Goal: Register for event/course

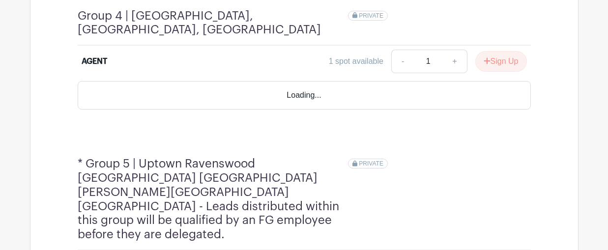
scroll to position [1179, 0]
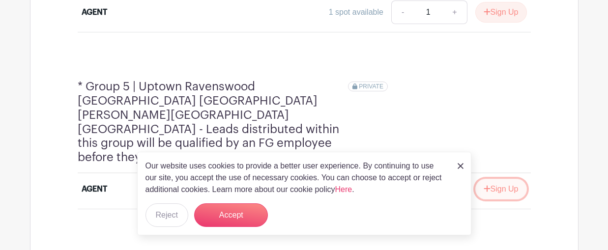
click at [516, 179] on button "Sign Up" at bounding box center [501, 189] width 52 height 21
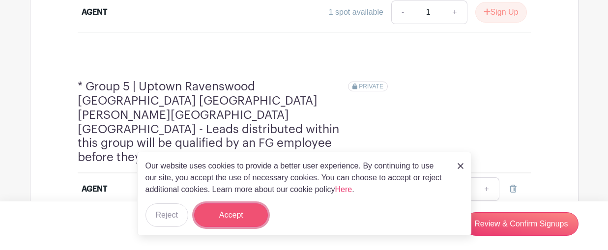
click at [232, 217] on button "Accept" at bounding box center [231, 215] width 74 height 24
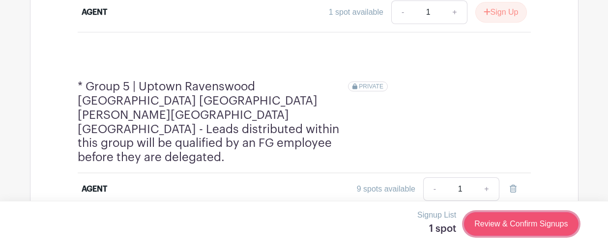
click at [541, 232] on link "Review & Confirm Signups" at bounding box center [521, 224] width 114 height 24
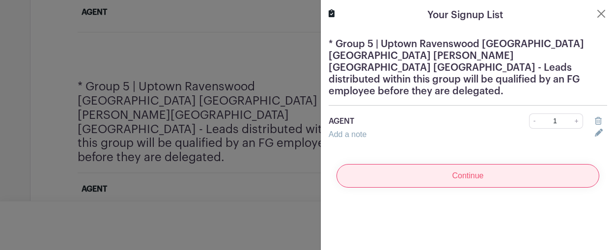
click at [429, 167] on input "Continue" at bounding box center [467, 176] width 263 height 24
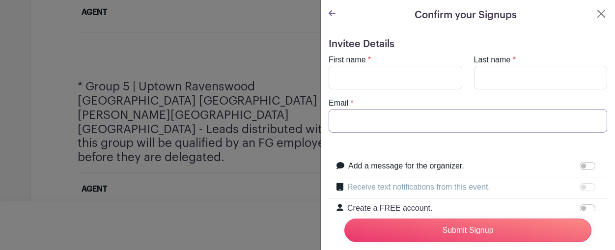
click at [344, 113] on input "Email" at bounding box center [468, 121] width 279 height 24
click at [390, 122] on input "Email" at bounding box center [468, 121] width 279 height 24
type input "[PERSON_NAME][EMAIL_ADDRESS][DOMAIN_NAME]"
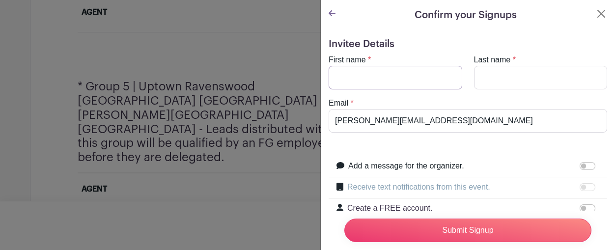
type input "[PERSON_NAME]"
type input "stenzl"
click at [445, 222] on input "Submit Signup" at bounding box center [467, 231] width 247 height 24
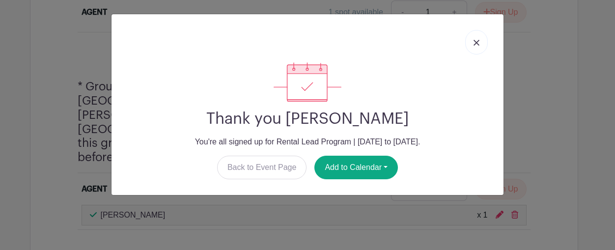
click at [476, 43] on img at bounding box center [477, 43] width 6 height 6
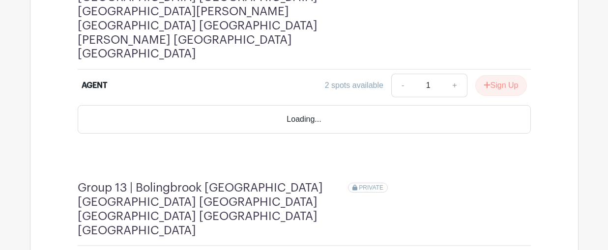
scroll to position [2849, 0]
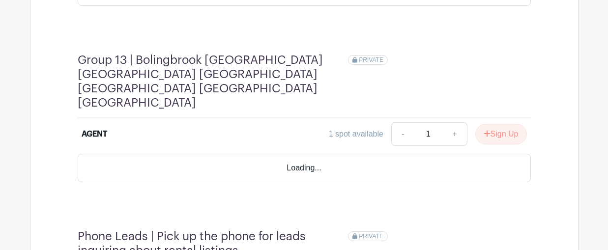
scroll to position [2681, 0]
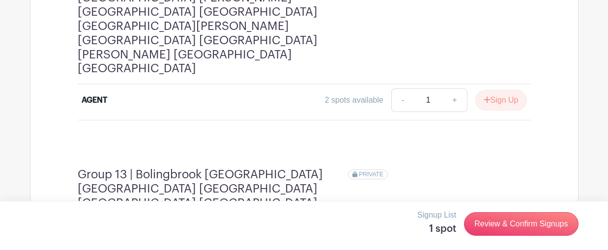
scroll to position [2620, 0]
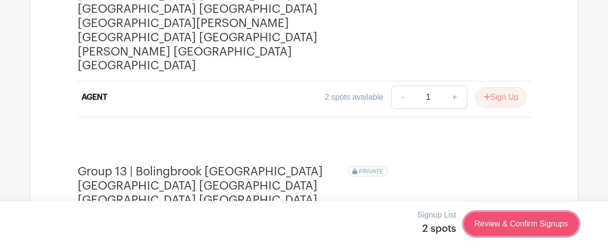
click at [516, 225] on link "Review & Confirm Signups" at bounding box center [521, 224] width 114 height 24
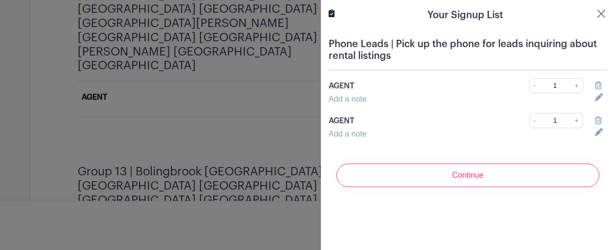
click at [595, 118] on icon at bounding box center [598, 120] width 7 height 8
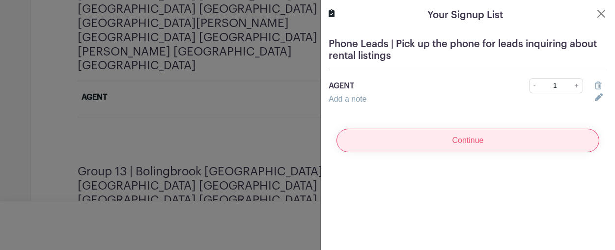
click at [480, 145] on input "Continue" at bounding box center [467, 141] width 263 height 24
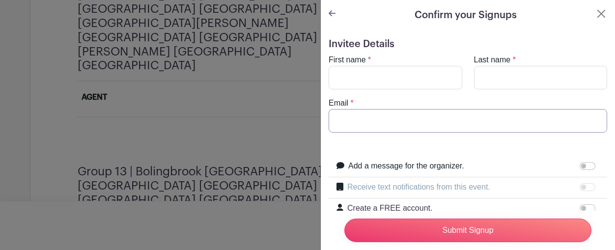
click at [378, 118] on input "Email" at bounding box center [468, 121] width 279 height 24
type input "[PERSON_NAME][EMAIL_ADDRESS][DOMAIN_NAME]"
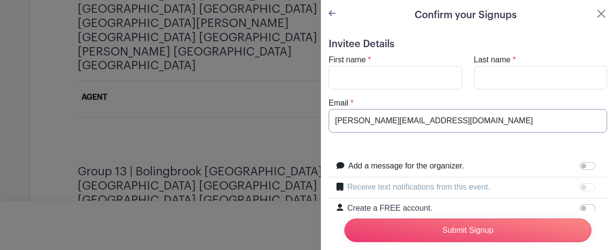
type input "[PERSON_NAME]"
type input "stenzl"
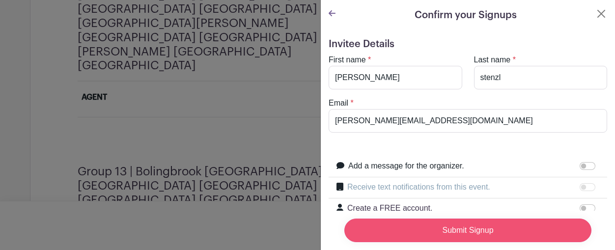
click at [434, 224] on input "Submit Signup" at bounding box center [467, 231] width 247 height 24
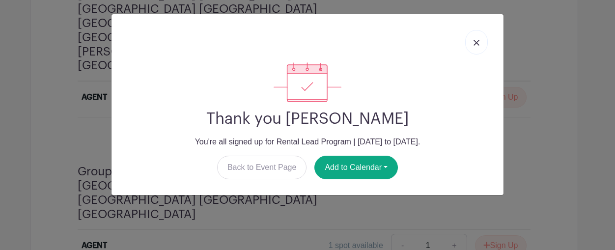
click at [485, 49] on link at bounding box center [476, 42] width 23 height 25
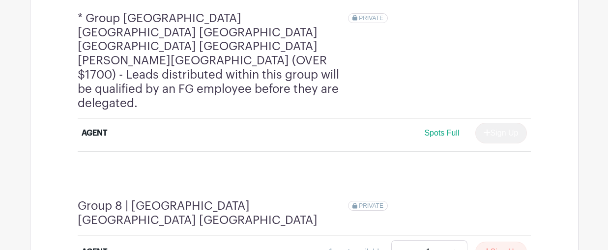
scroll to position [1702, 0]
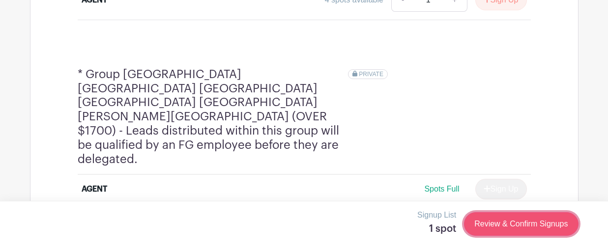
click at [505, 231] on link "Review & Confirm Signups" at bounding box center [521, 224] width 114 height 24
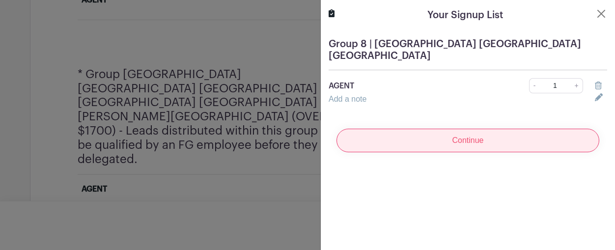
click at [449, 131] on input "Continue" at bounding box center [467, 141] width 263 height 24
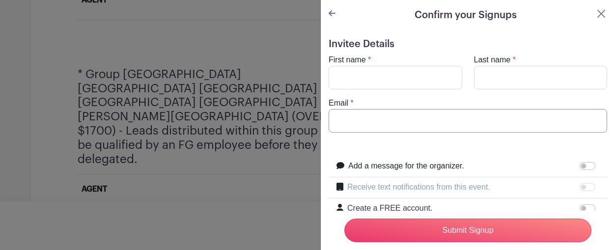
click at [380, 118] on input "Email" at bounding box center [468, 121] width 279 height 24
type input "[PERSON_NAME][EMAIL_ADDRESS][DOMAIN_NAME]"
type input "[PERSON_NAME]"
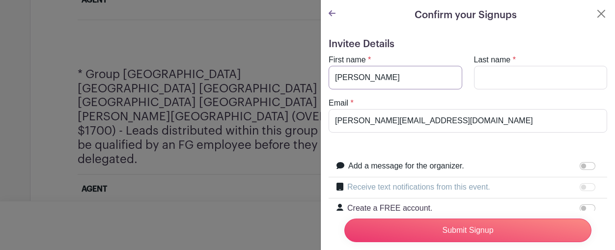
type input "stenzl"
click at [442, 220] on input "Submit Signup" at bounding box center [467, 231] width 247 height 24
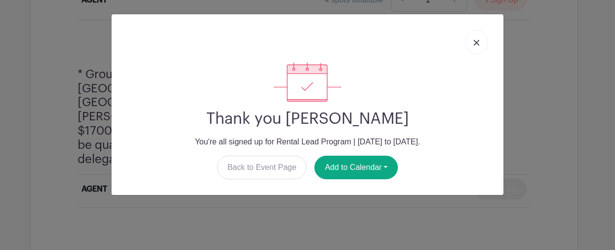
click at [479, 40] on img at bounding box center [477, 43] width 6 height 6
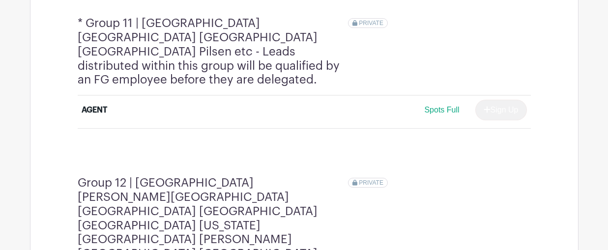
scroll to position [2384, 0]
